Goal: Navigation & Orientation: Find specific page/section

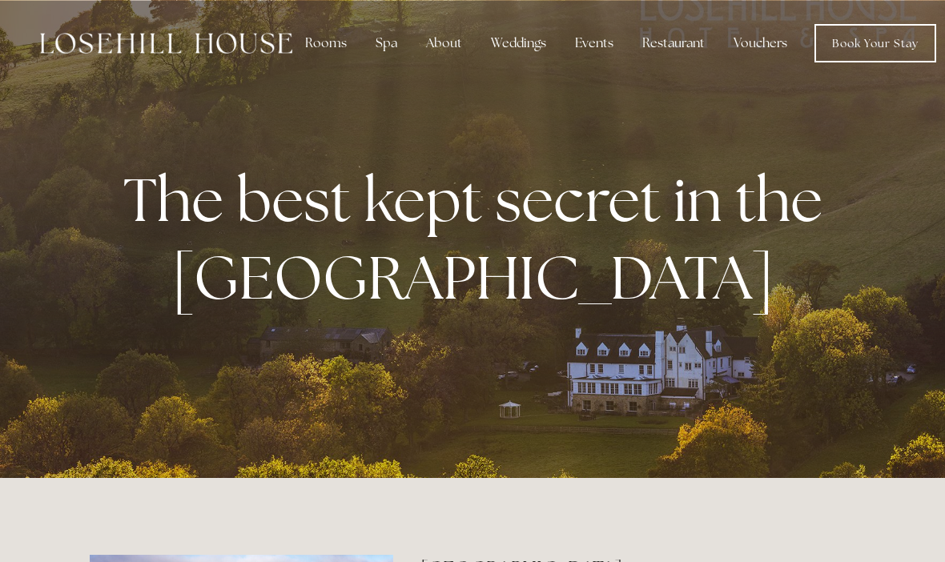
click at [435, 47] on div "About" at bounding box center [444, 43] width 62 height 32
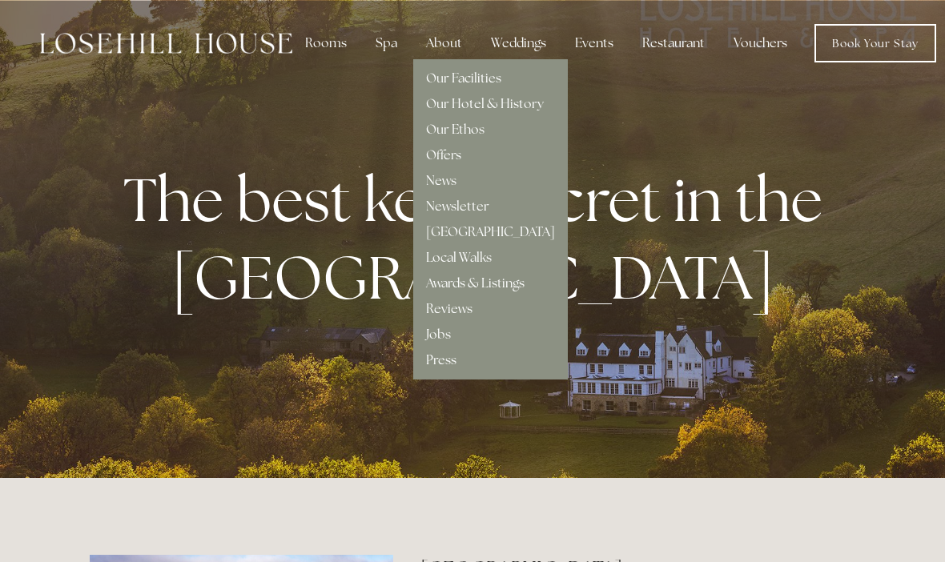
click at [435, 107] on link "Our Hotel & History" at bounding box center [485, 103] width 118 height 17
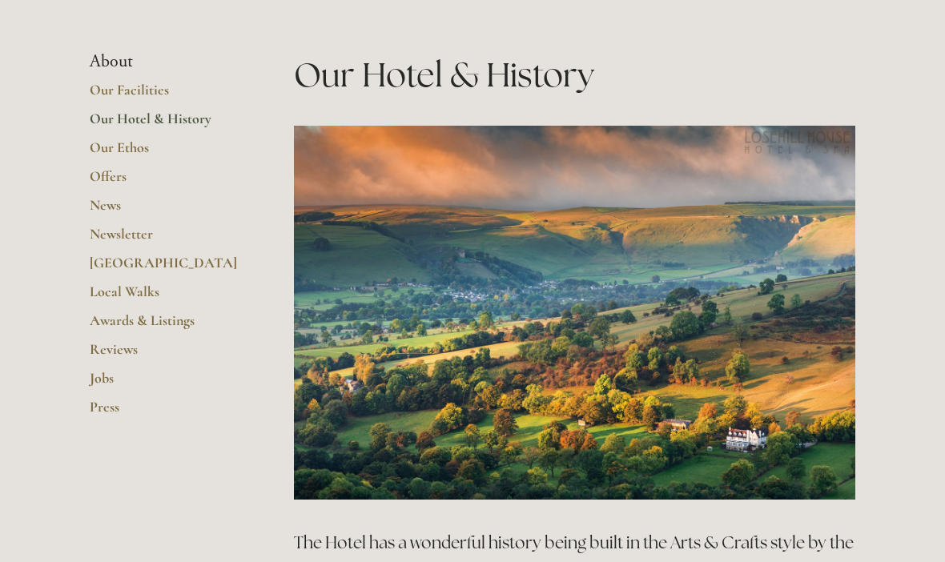
scroll to position [289, 0]
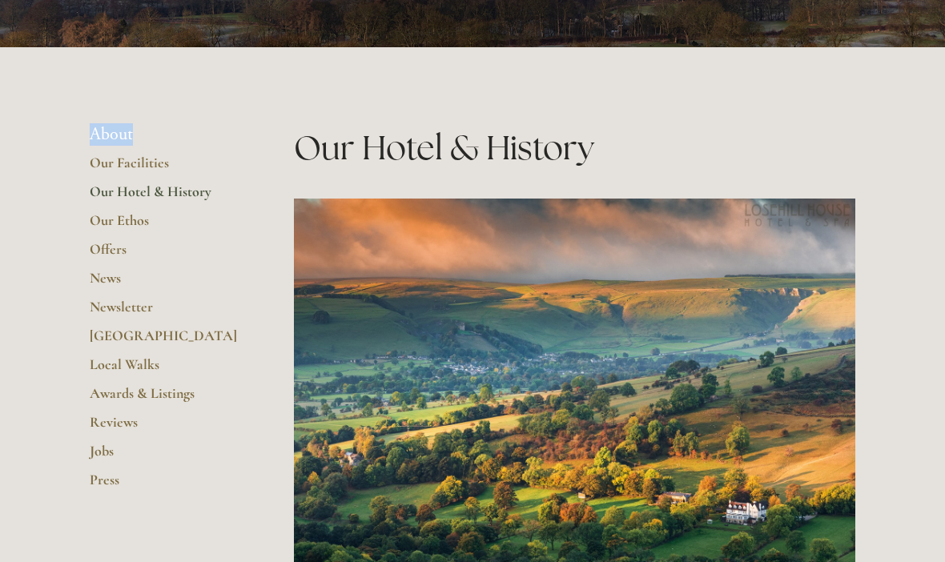
click at [94, 159] on link "Our Facilities" at bounding box center [166, 168] width 153 height 29
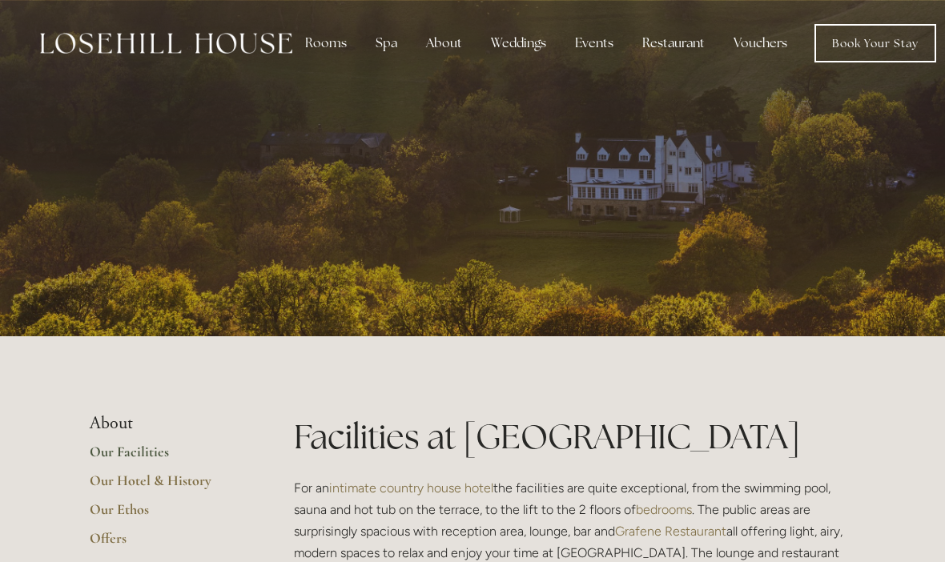
click at [440, 51] on div "About" at bounding box center [444, 43] width 62 height 32
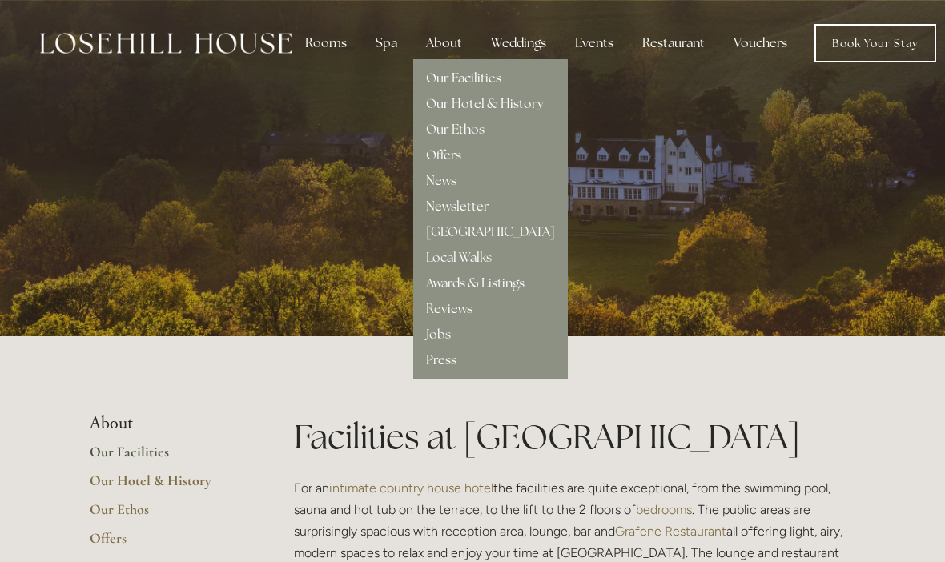
click at [321, 45] on div "Rooms" at bounding box center [325, 43] width 67 height 32
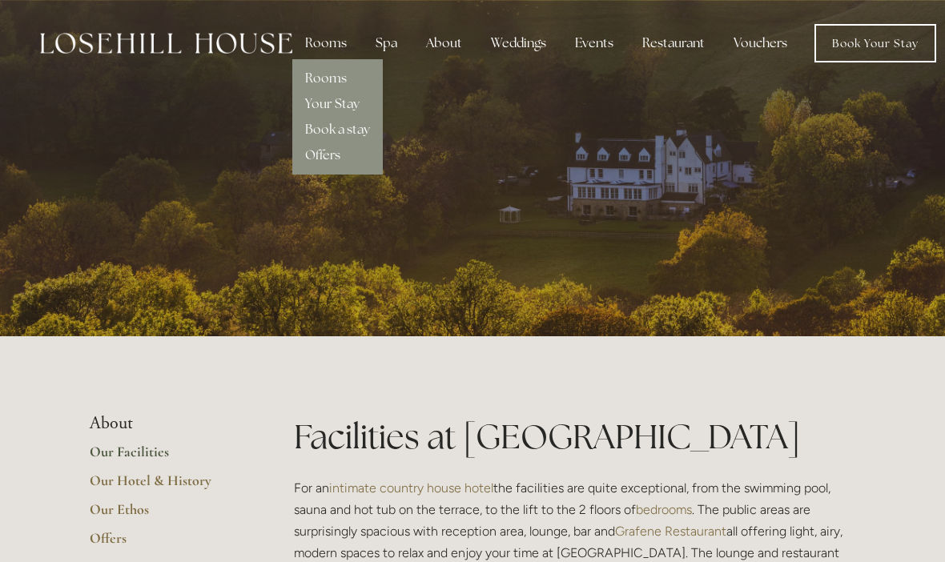
click at [384, 43] on div "Spa" at bounding box center [386, 43] width 47 height 32
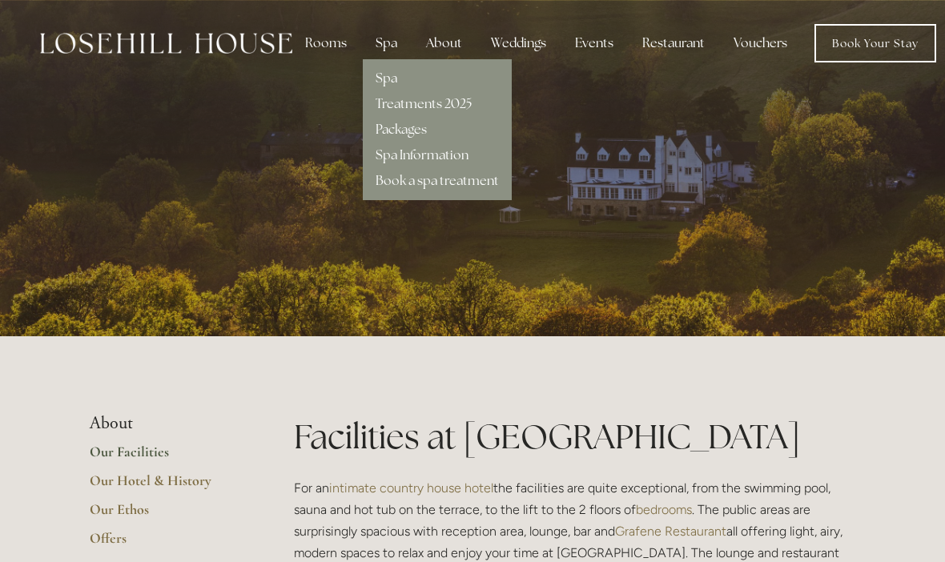
click at [442, 46] on div "About" at bounding box center [444, 43] width 62 height 32
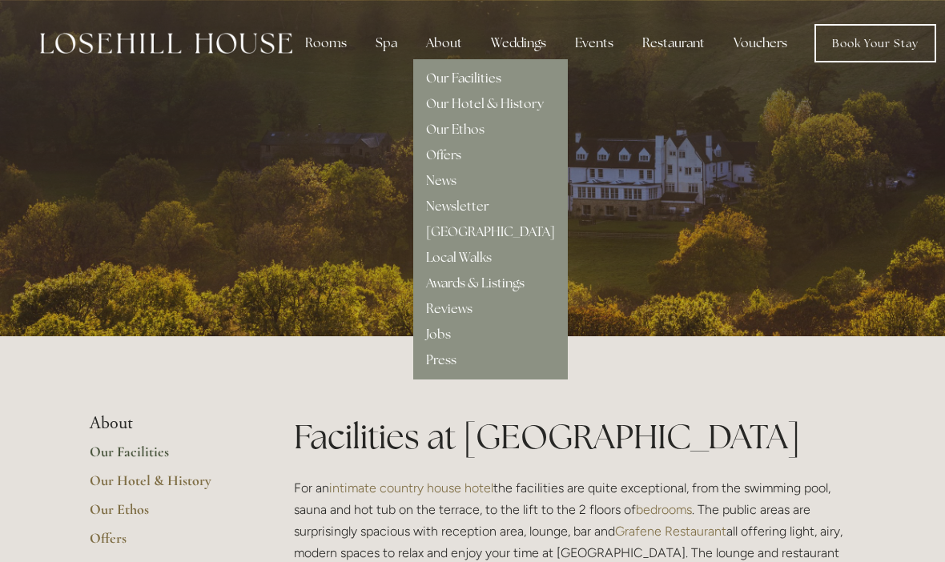
click at [432, 186] on link "News" at bounding box center [441, 180] width 30 height 17
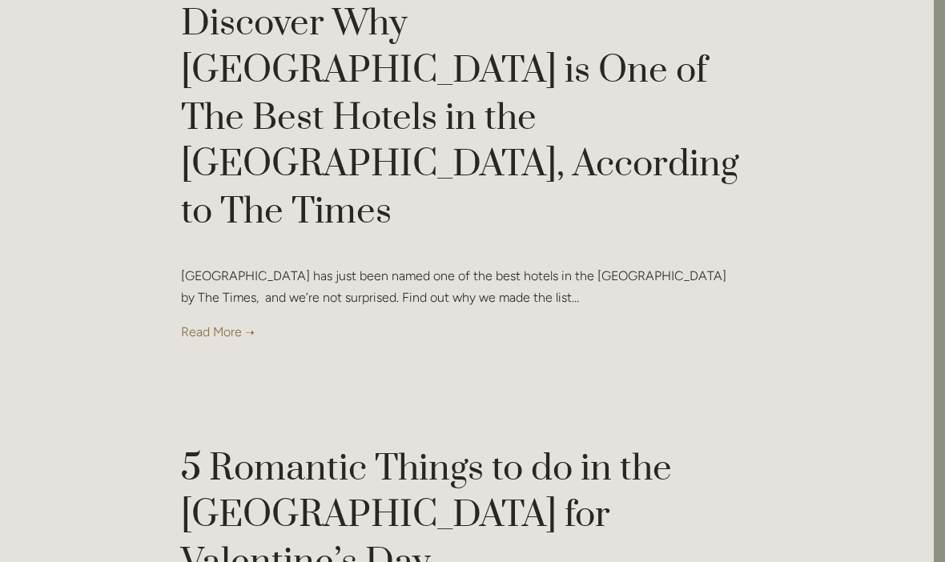
scroll to position [598, 11]
click at [224, 321] on link at bounding box center [461, 332] width 561 height 22
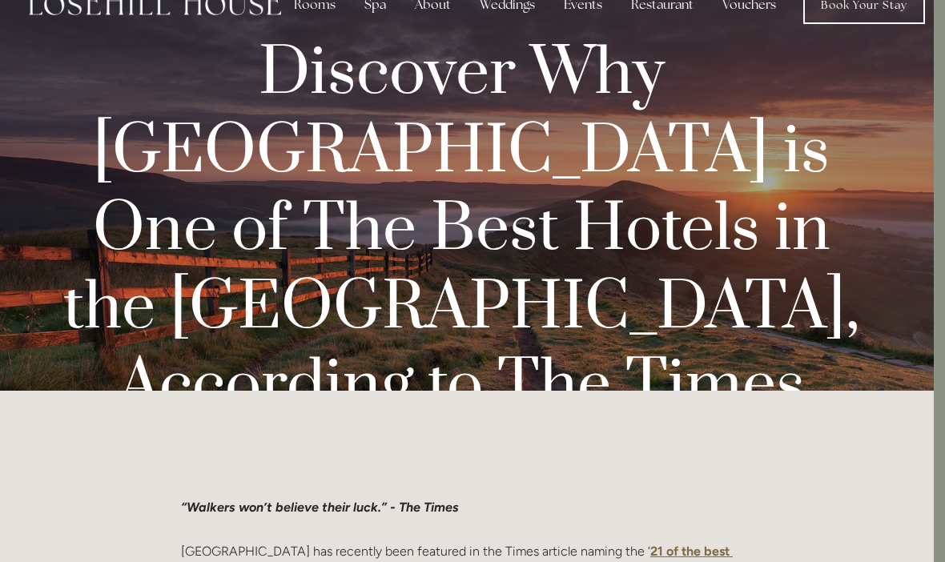
scroll to position [0, 11]
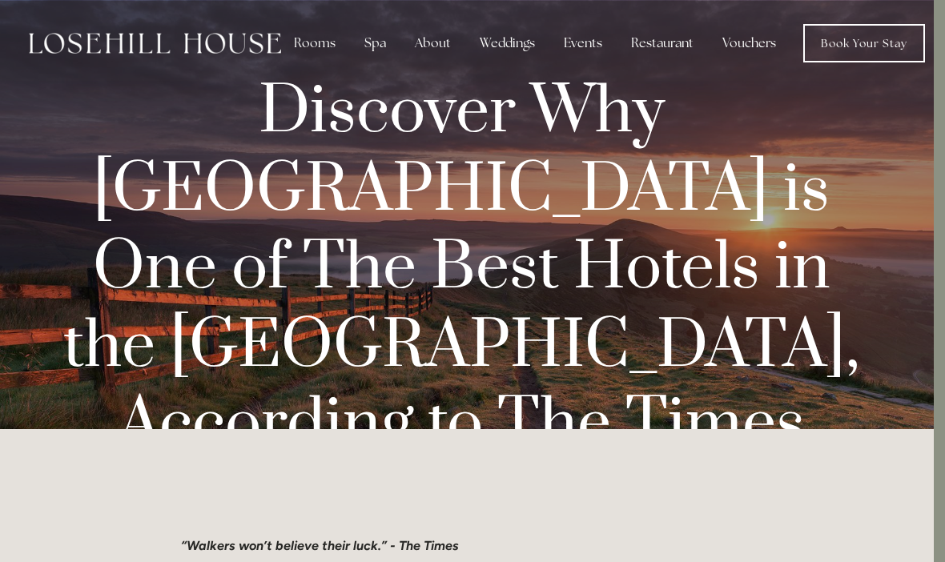
click at [94, 38] on img at bounding box center [155, 43] width 252 height 21
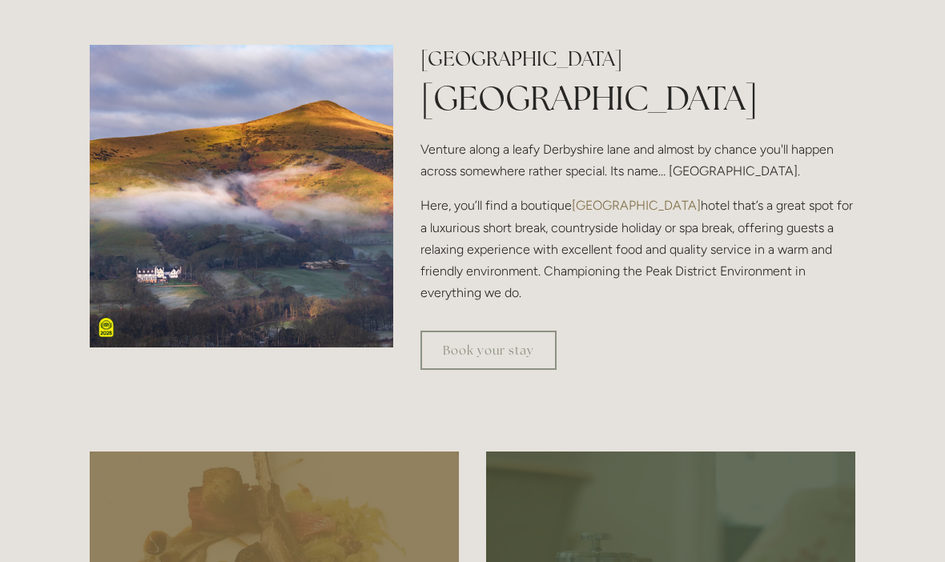
scroll to position [510, 0]
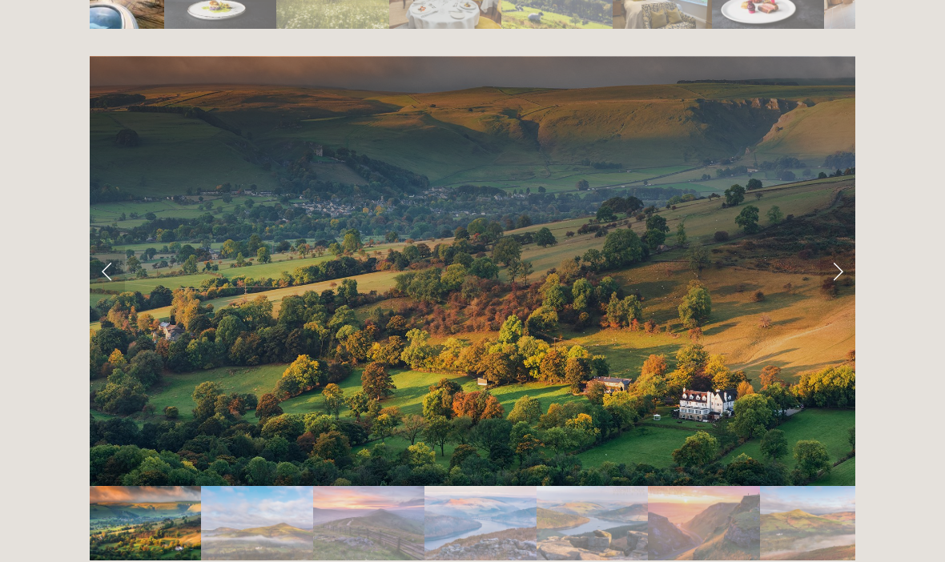
scroll to position [3184, 0]
